Goal: Find specific fact: Find specific fact

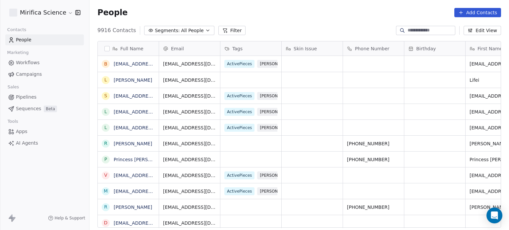
scroll to position [197, 414]
click at [32, 75] on span "Campaigns" at bounding box center [29, 74] width 26 height 7
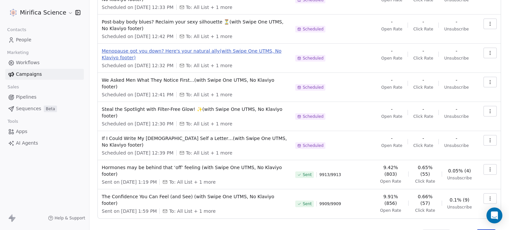
scroll to position [129, 0]
drag, startPoint x: 398, startPoint y: 181, endPoint x: 384, endPoint y: 182, distance: 14.0
click at [384, 193] on span "9.91% (856)" at bounding box center [390, 199] width 25 height 13
copy span "9.91%"
drag, startPoint x: 431, startPoint y: 180, endPoint x: 416, endPoint y: 179, distance: 15.3
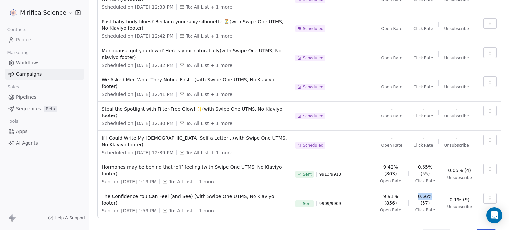
click at [416, 193] on span "0.66% (57)" at bounding box center [425, 199] width 22 height 13
copy span "0.66%"
drag, startPoint x: 399, startPoint y: 152, endPoint x: 380, endPoint y: 153, distance: 18.9
click at [380, 164] on span "9.42% (803)" at bounding box center [390, 170] width 25 height 13
copy span "9.42%"
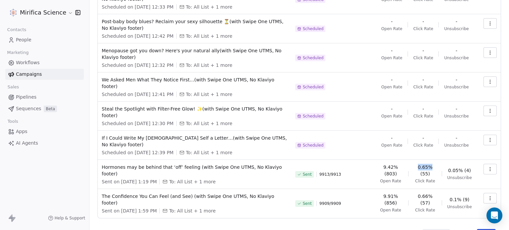
drag, startPoint x: 432, startPoint y: 153, endPoint x: 416, endPoint y: 153, distance: 15.6
click at [416, 164] on span "0.65% (55)" at bounding box center [425, 170] width 22 height 13
copy span "0.65%"
